Goal: Communication & Community: Share content

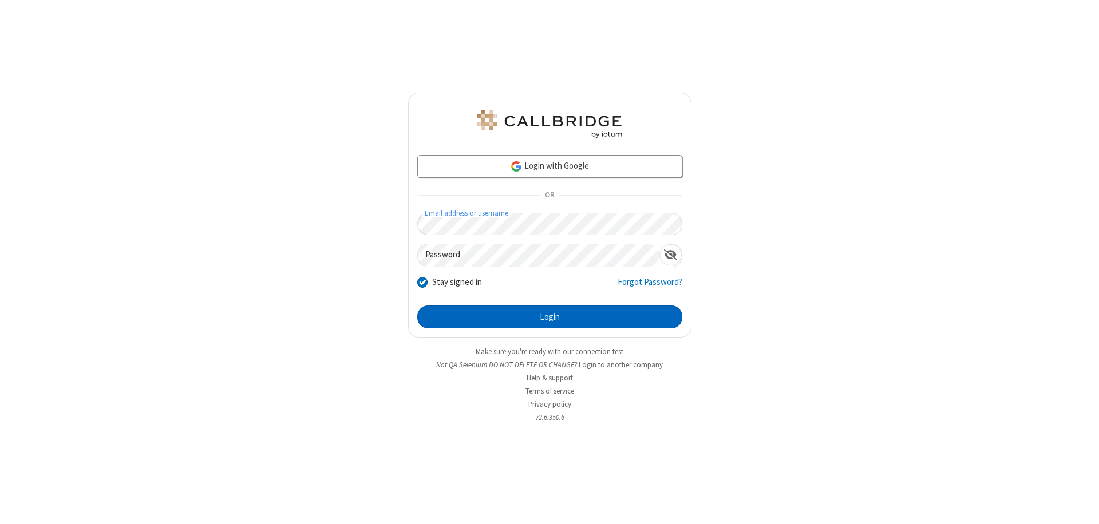
click at [550, 317] on button "Login" at bounding box center [549, 317] width 265 height 23
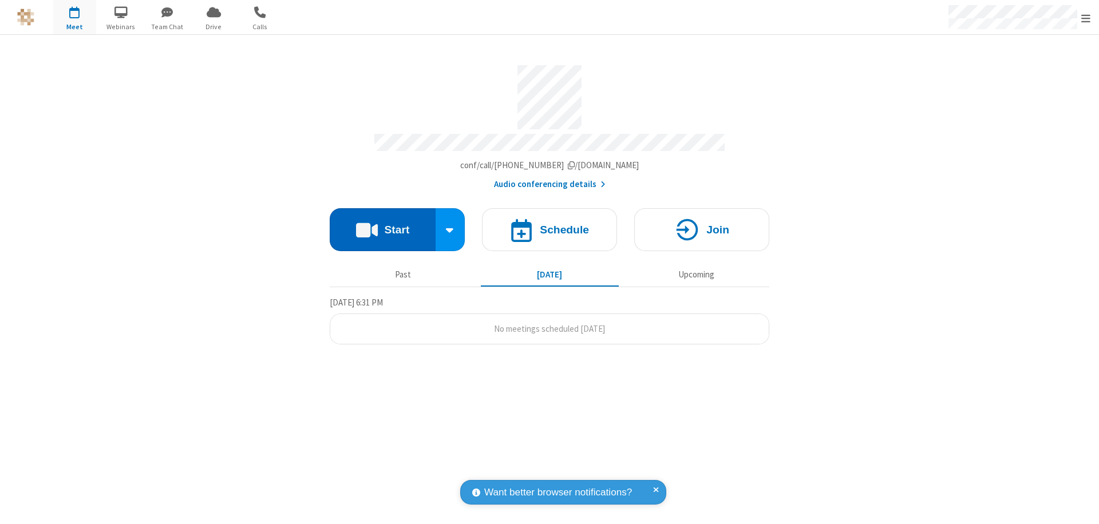
click at [382, 224] on button "Start" at bounding box center [383, 229] width 106 height 43
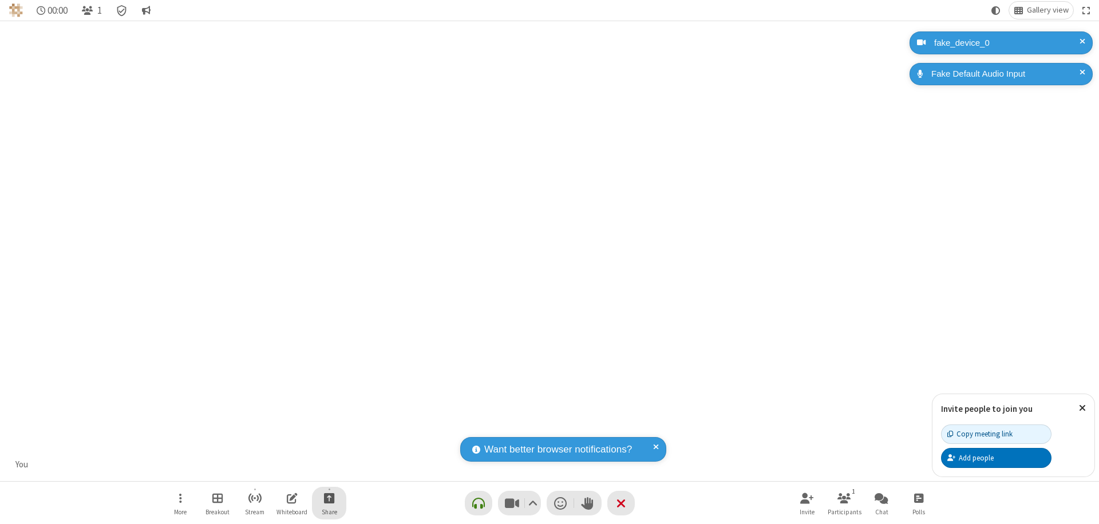
click at [329, 498] on span "Start sharing" at bounding box center [329, 498] width 11 height 14
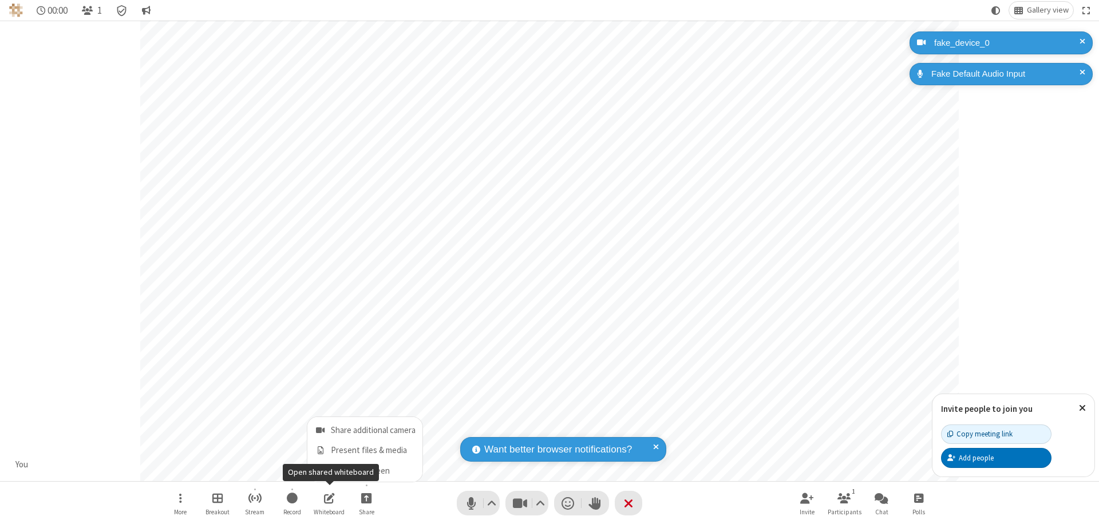
click at [366, 428] on span "Share additional camera" at bounding box center [373, 431] width 85 height 10
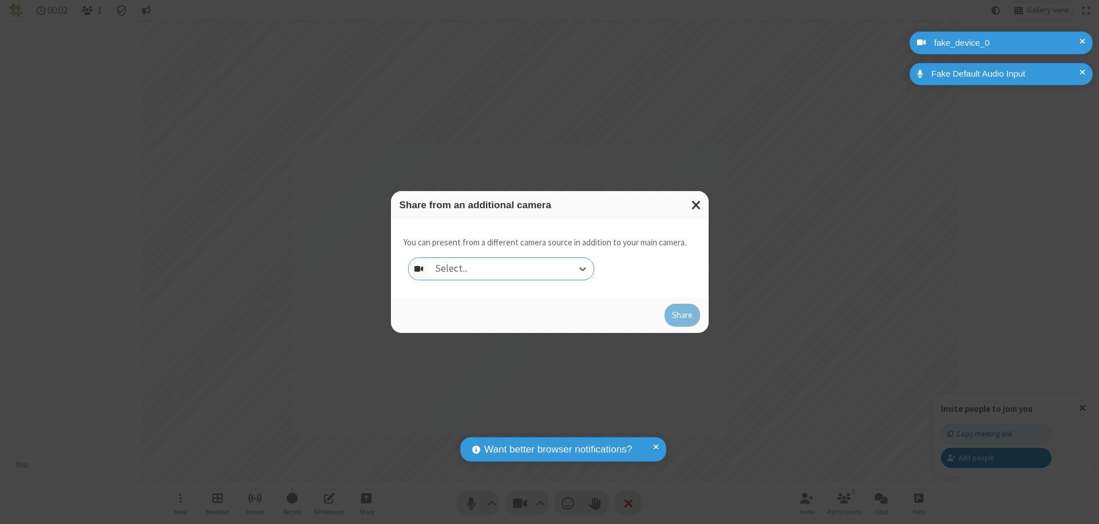
click at [511, 269] on div "Select..." at bounding box center [511, 269] width 164 height 22
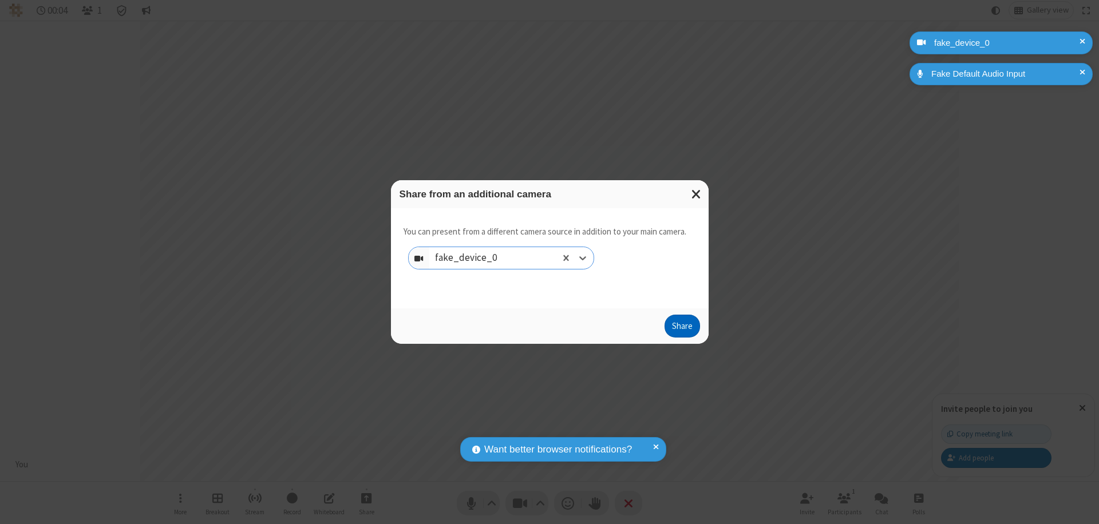
click at [682, 329] on button "Share" at bounding box center [683, 326] width 36 height 23
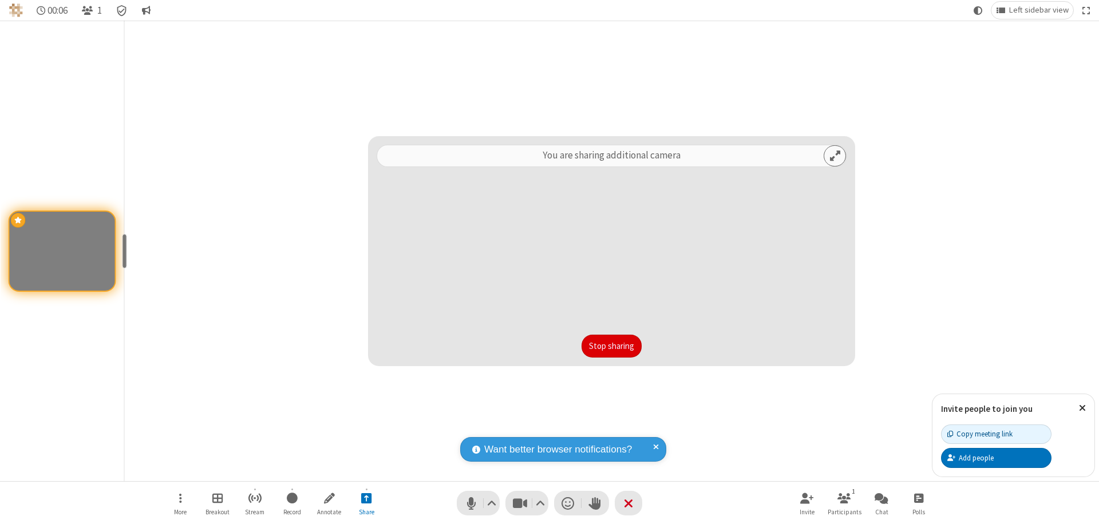
click at [612, 346] on button "Stop sharing" at bounding box center [612, 346] width 60 height 23
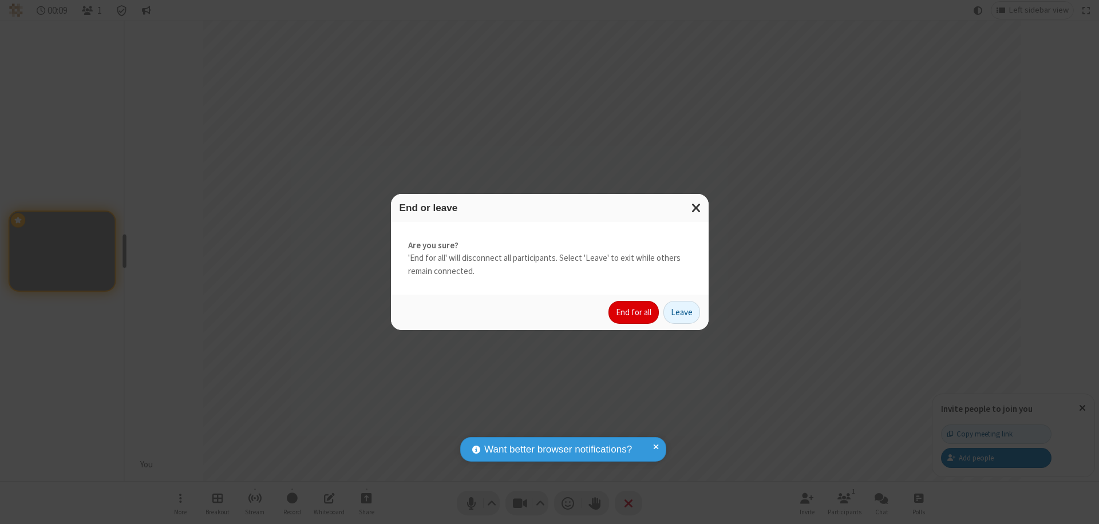
click at [634, 313] on button "End for all" at bounding box center [634, 312] width 50 height 23
